Goal: Check status: Check status

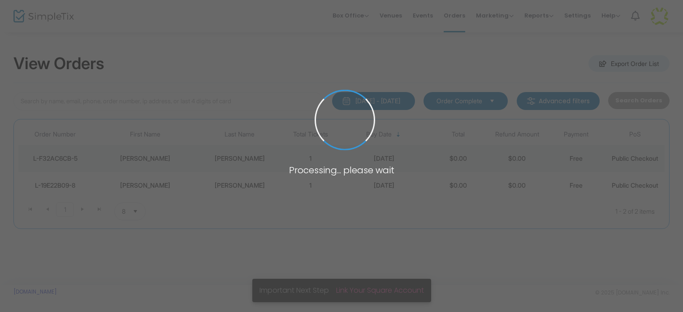
type input "[PERSON_NAME]"
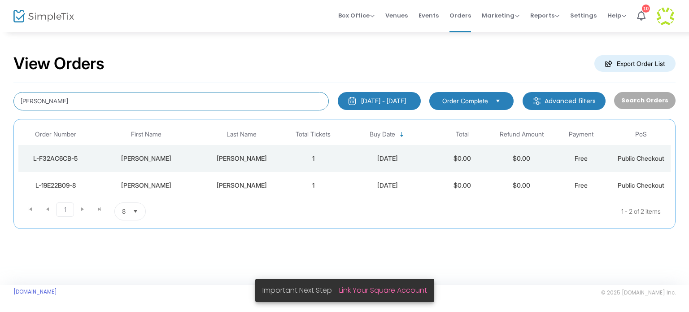
click at [30, 102] on input "[PERSON_NAME]" at bounding box center [170, 101] width 315 height 18
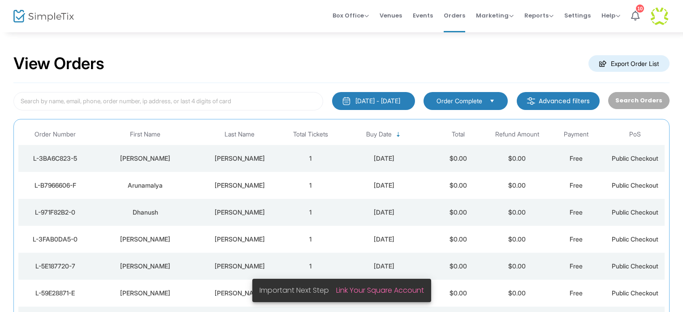
click at [368, 99] on div "[DATE] - [DATE]" at bounding box center [378, 100] width 45 height 9
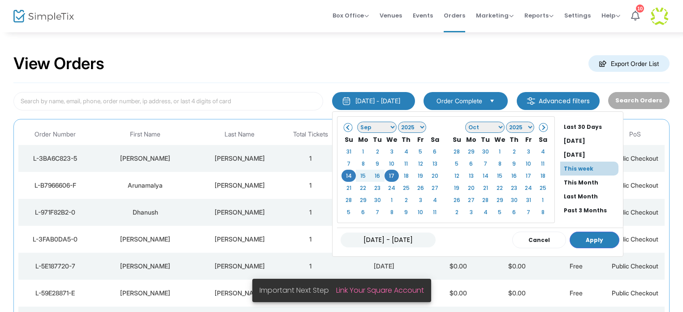
click at [560, 166] on li "This week" at bounding box center [589, 168] width 58 height 14
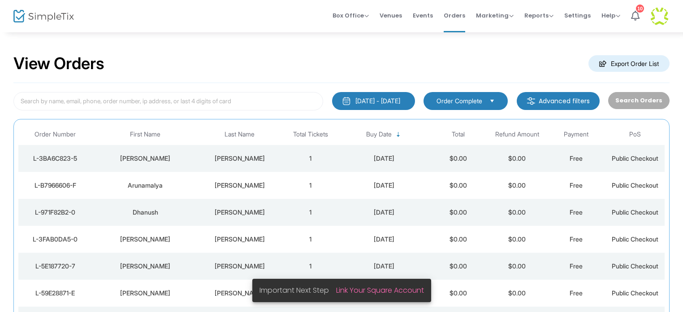
click at [376, 100] on div "[DATE] - [DATE]" at bounding box center [378, 100] width 45 height 9
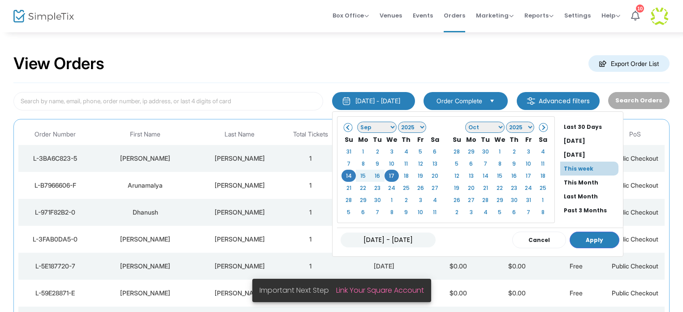
click at [560, 138] on li "[DATE]" at bounding box center [591, 141] width 63 height 14
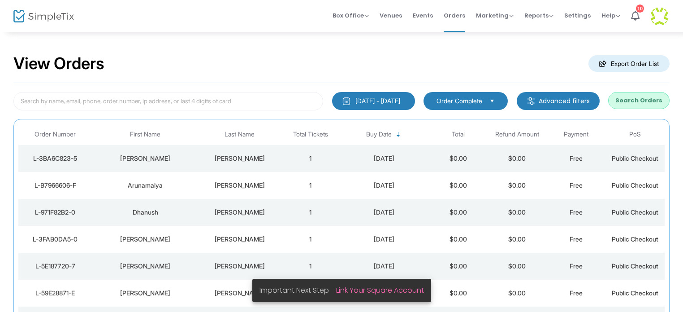
click at [634, 98] on button "Search Orders" at bounding box center [638, 100] width 61 height 17
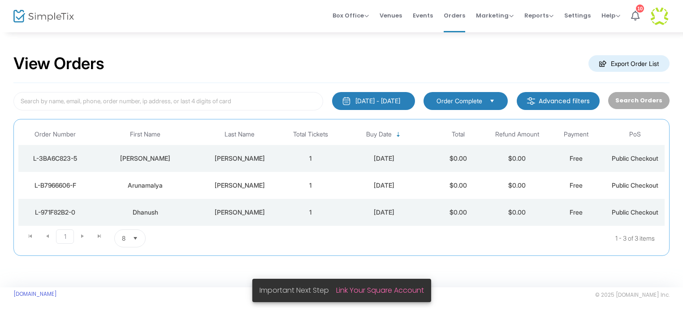
click at [149, 165] on td "[PERSON_NAME]" at bounding box center [145, 158] width 106 height 27
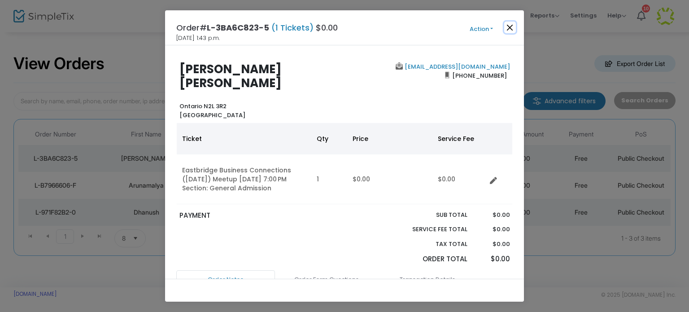
drag, startPoint x: 510, startPoint y: 28, endPoint x: 441, endPoint y: 56, distance: 74.6
click at [509, 28] on button "Close" at bounding box center [510, 28] width 12 height 12
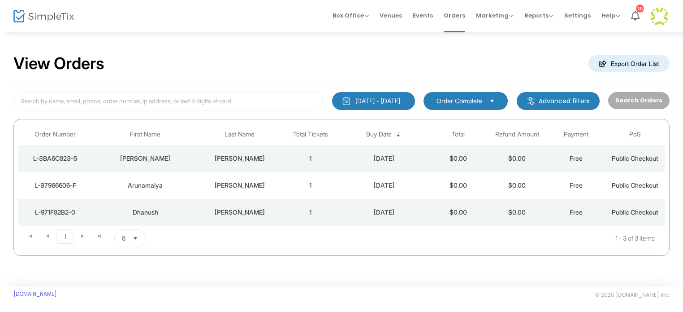
click at [236, 186] on div "[PERSON_NAME]" at bounding box center [240, 185] width 78 height 9
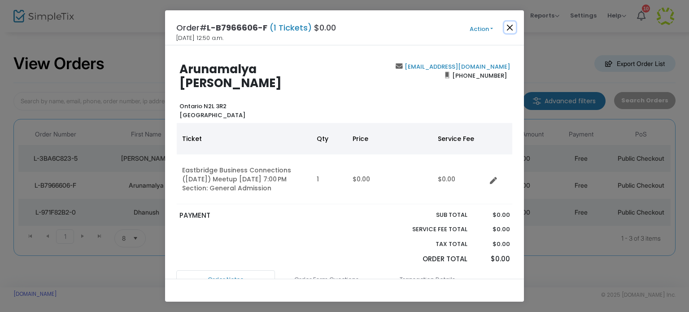
click at [512, 25] on button "Close" at bounding box center [510, 28] width 12 height 12
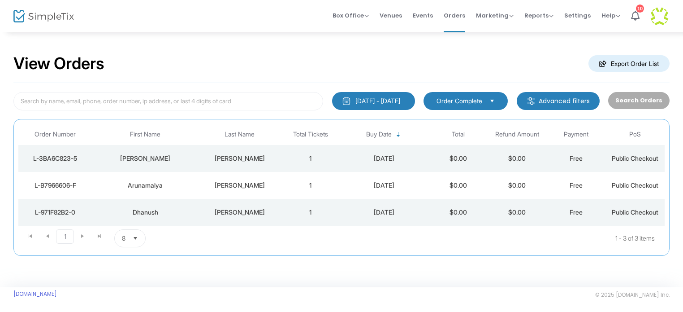
click at [31, 17] on img at bounding box center [43, 16] width 61 height 13
